Goal: Find contact information: Find contact information

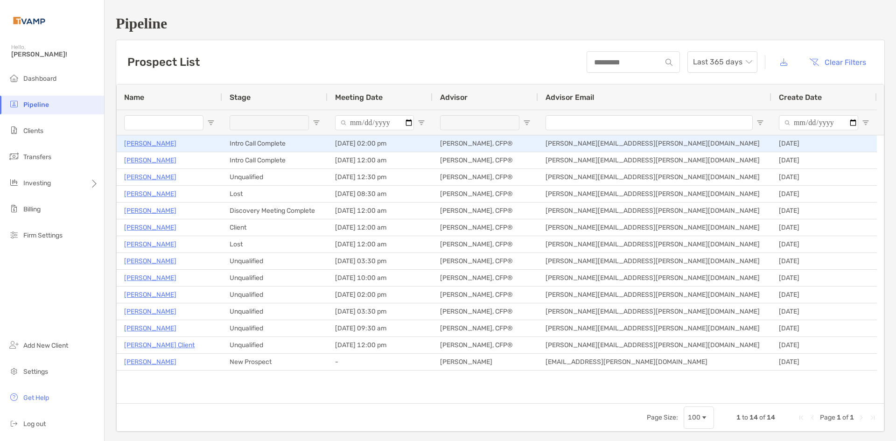
click at [146, 144] on p "[PERSON_NAME]" at bounding box center [150, 144] width 52 height 12
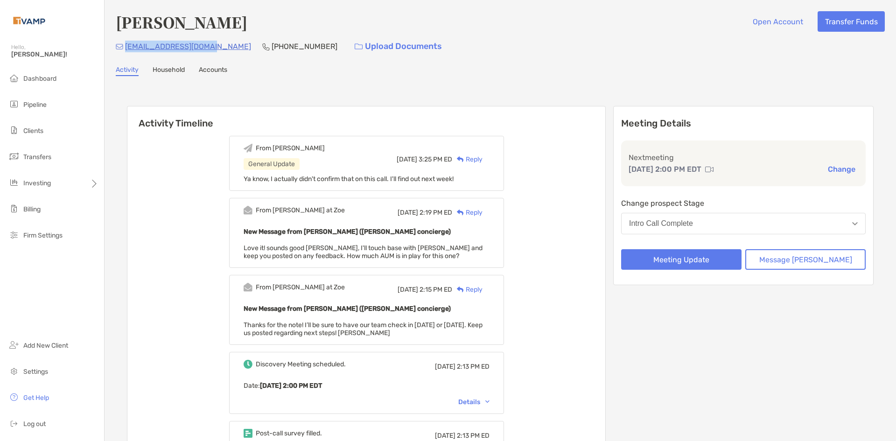
drag, startPoint x: 209, startPoint y: 43, endPoint x: 119, endPoint y: 58, distance: 91.3
copy p "tejasuvarna@gmail.com"
